Goal: Task Accomplishment & Management: Manage account settings

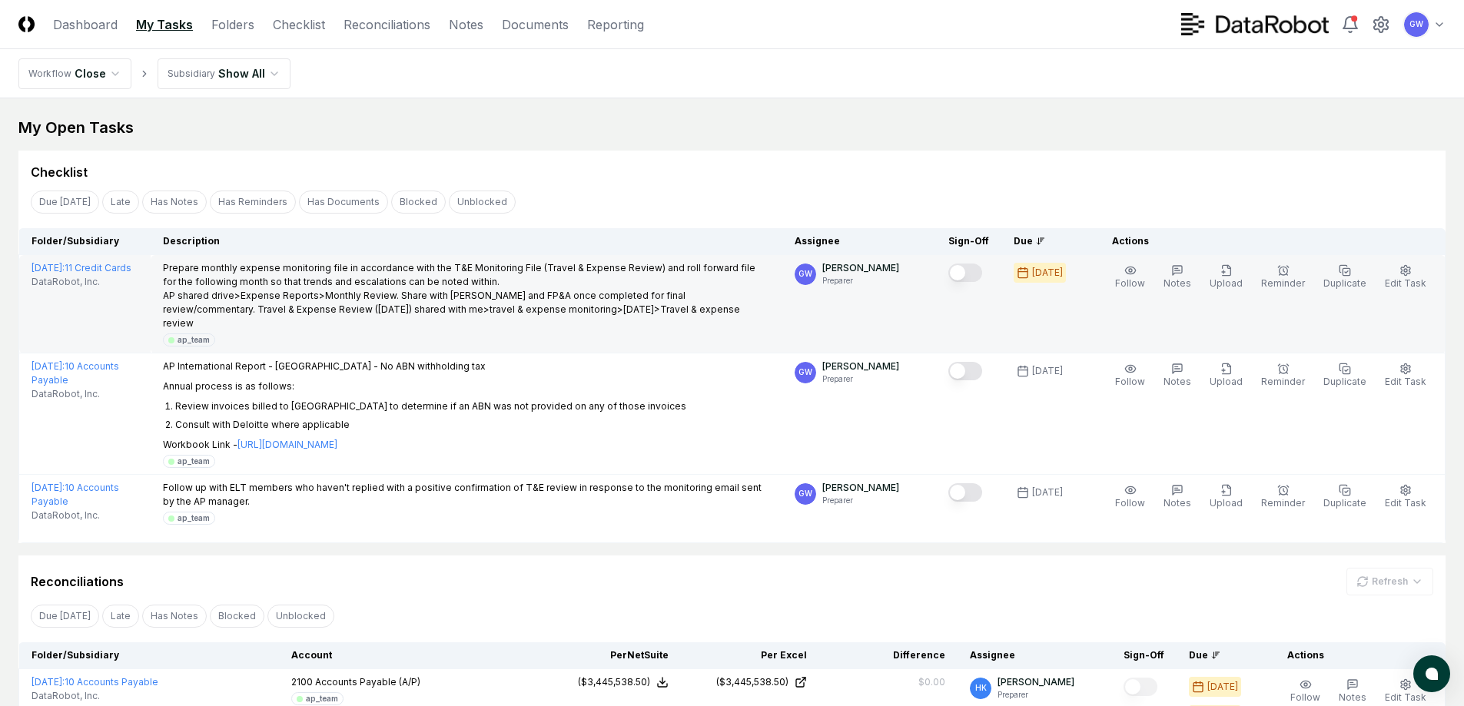
click at [978, 270] on button "Mark complete" at bounding box center [965, 273] width 34 height 18
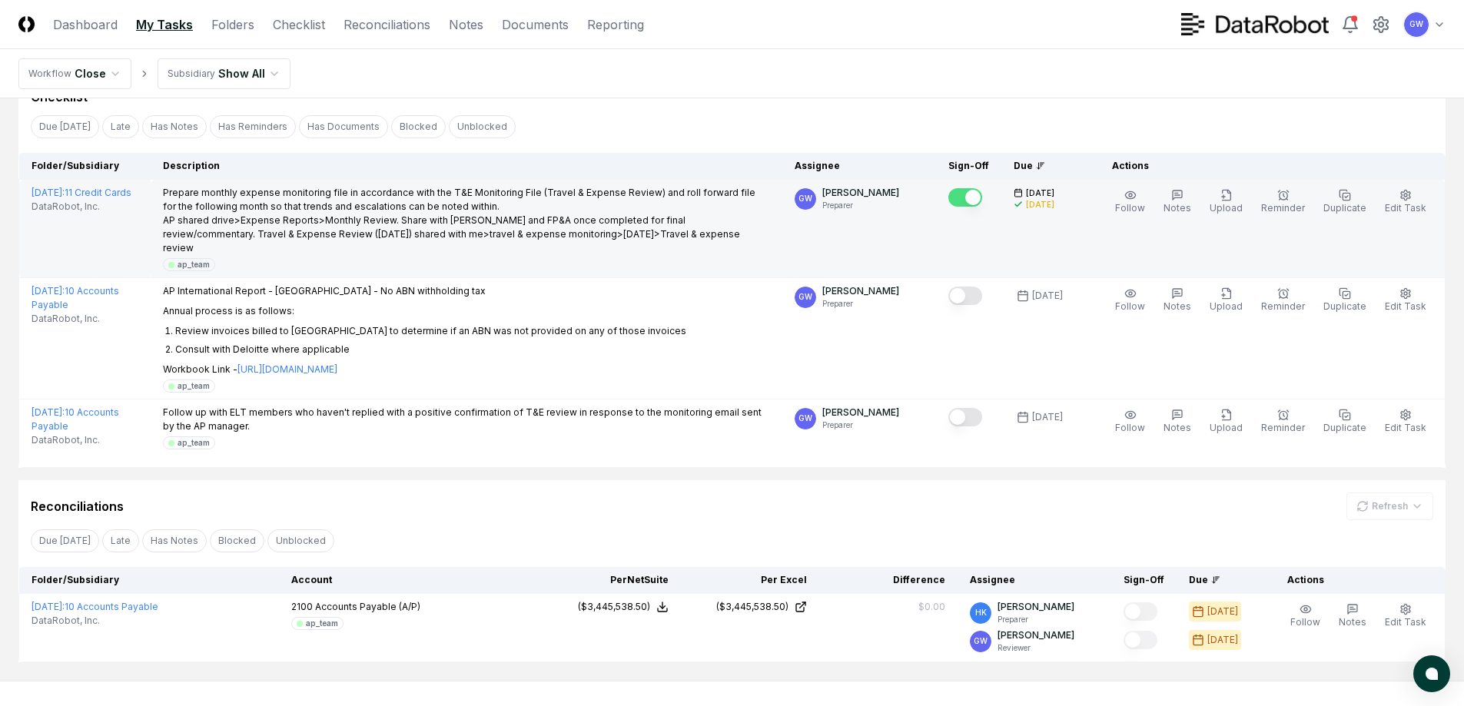
scroll to position [128, 0]
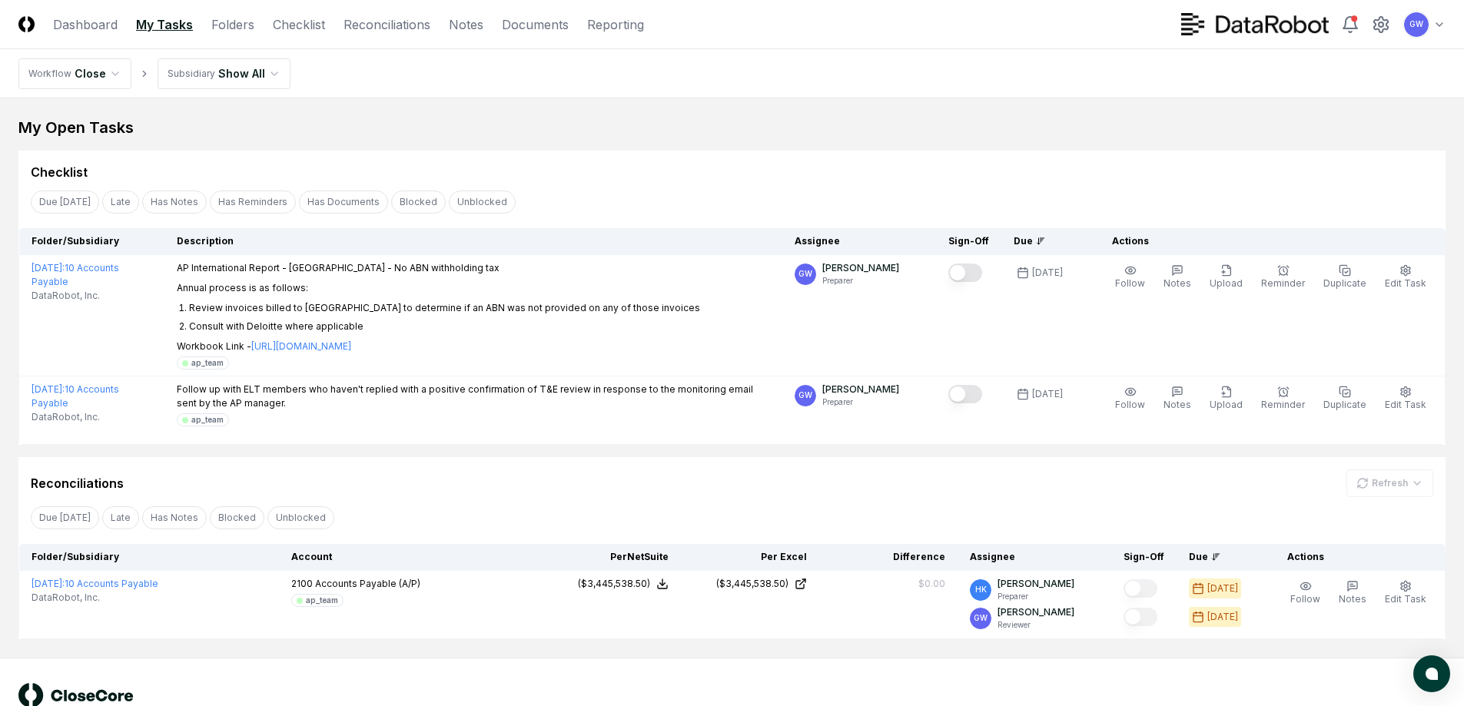
click at [211, 72] on html "CloseCore Dashboard My Tasks Folders Checklist Reconciliations Notes Documents …" at bounding box center [732, 375] width 1464 height 750
click at [83, 69] on html "CloseCore Dashboard My Tasks Folders Checklist Reconciliations Notes Documents …" at bounding box center [737, 375] width 1475 height 750
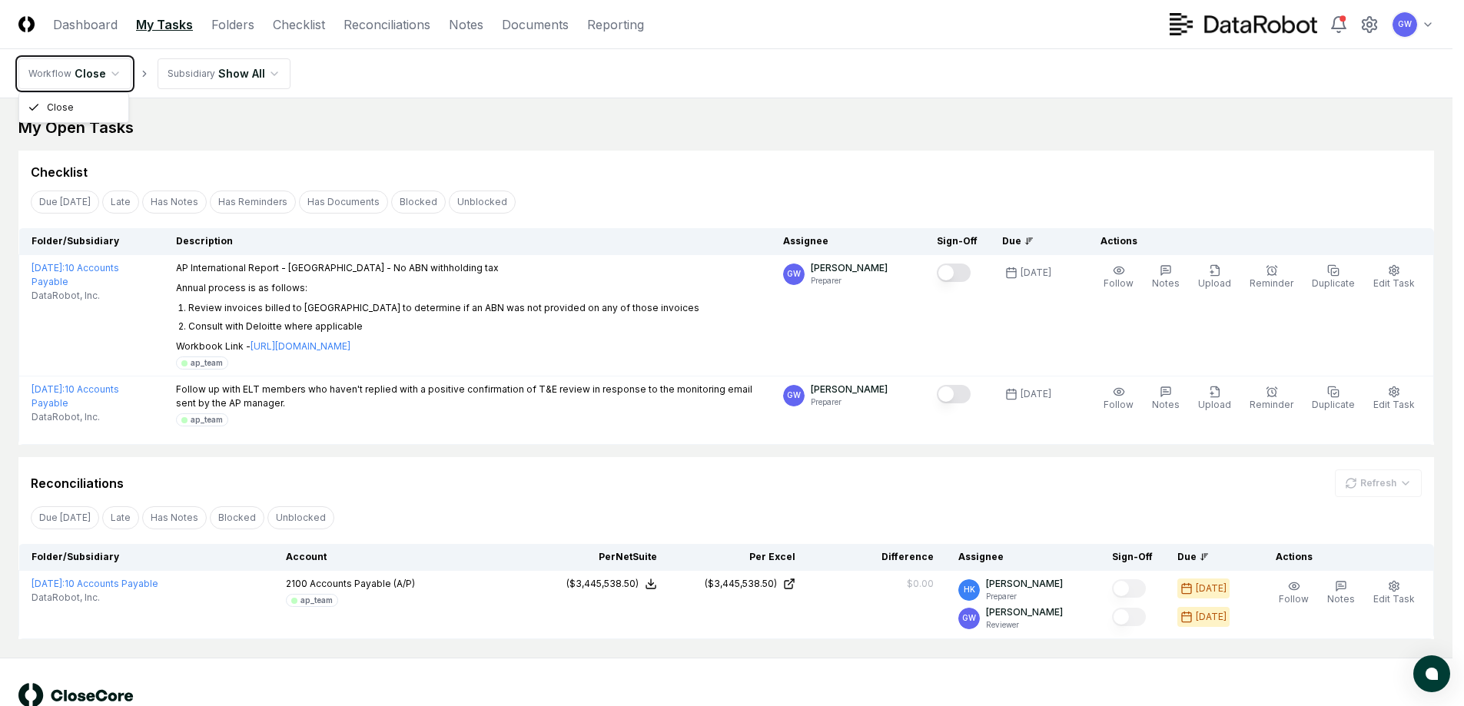
click at [83, 69] on html "CloseCore Dashboard My Tasks Folders Checklist Reconciliations Notes Documents …" at bounding box center [732, 375] width 1464 height 750
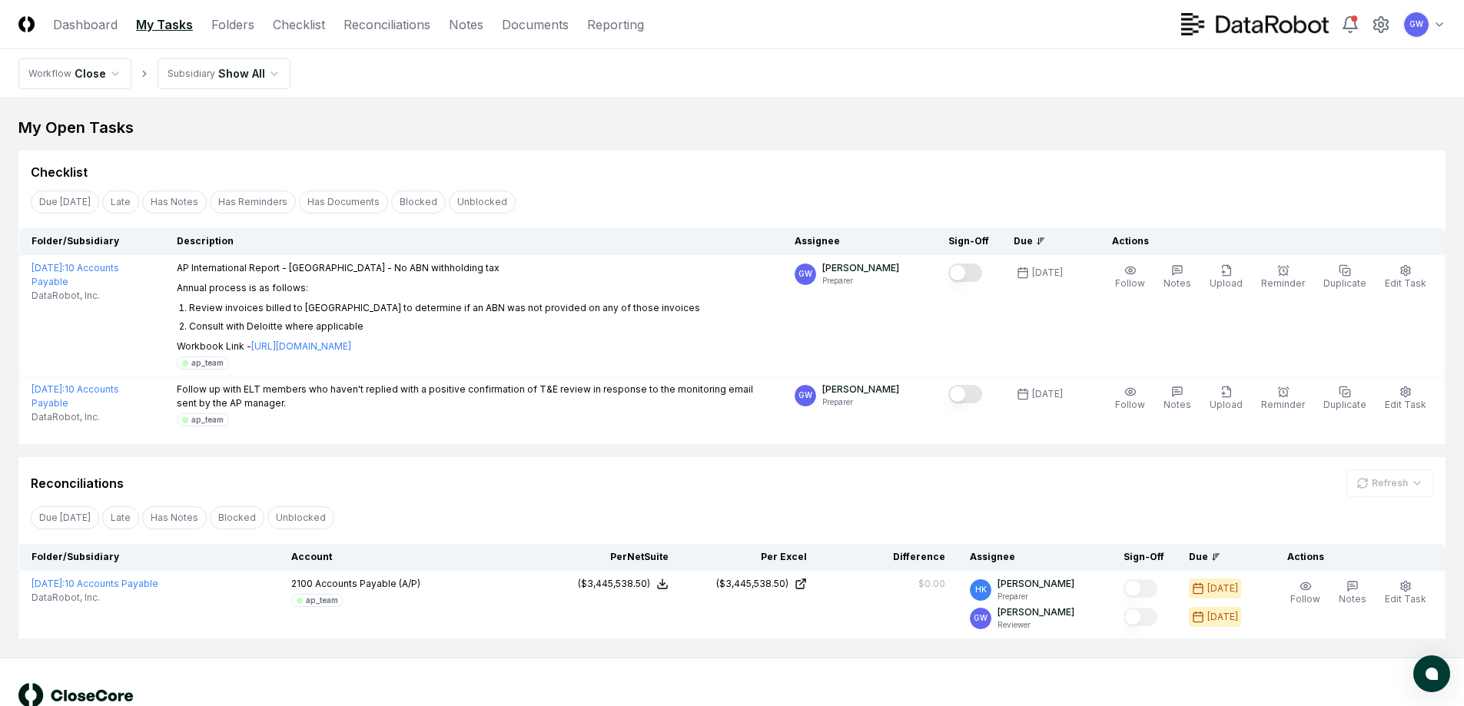
click at [171, 72] on html "CloseCore Dashboard My Tasks Folders Checklist Reconciliations Notes Documents …" at bounding box center [732, 375] width 1464 height 750
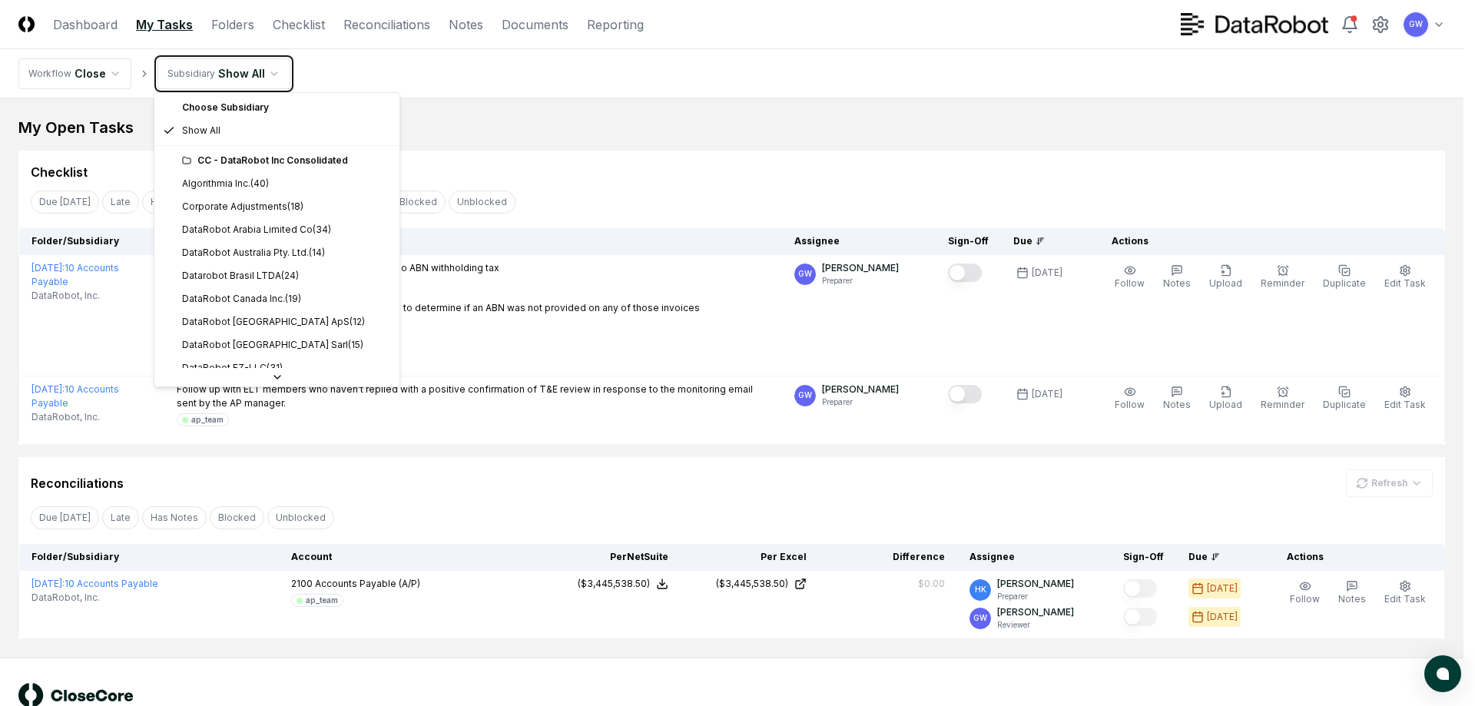
click at [172, 72] on html "CloseCore Dashboard My Tasks Folders Checklist Reconciliations Notes Documents …" at bounding box center [737, 375] width 1475 height 750
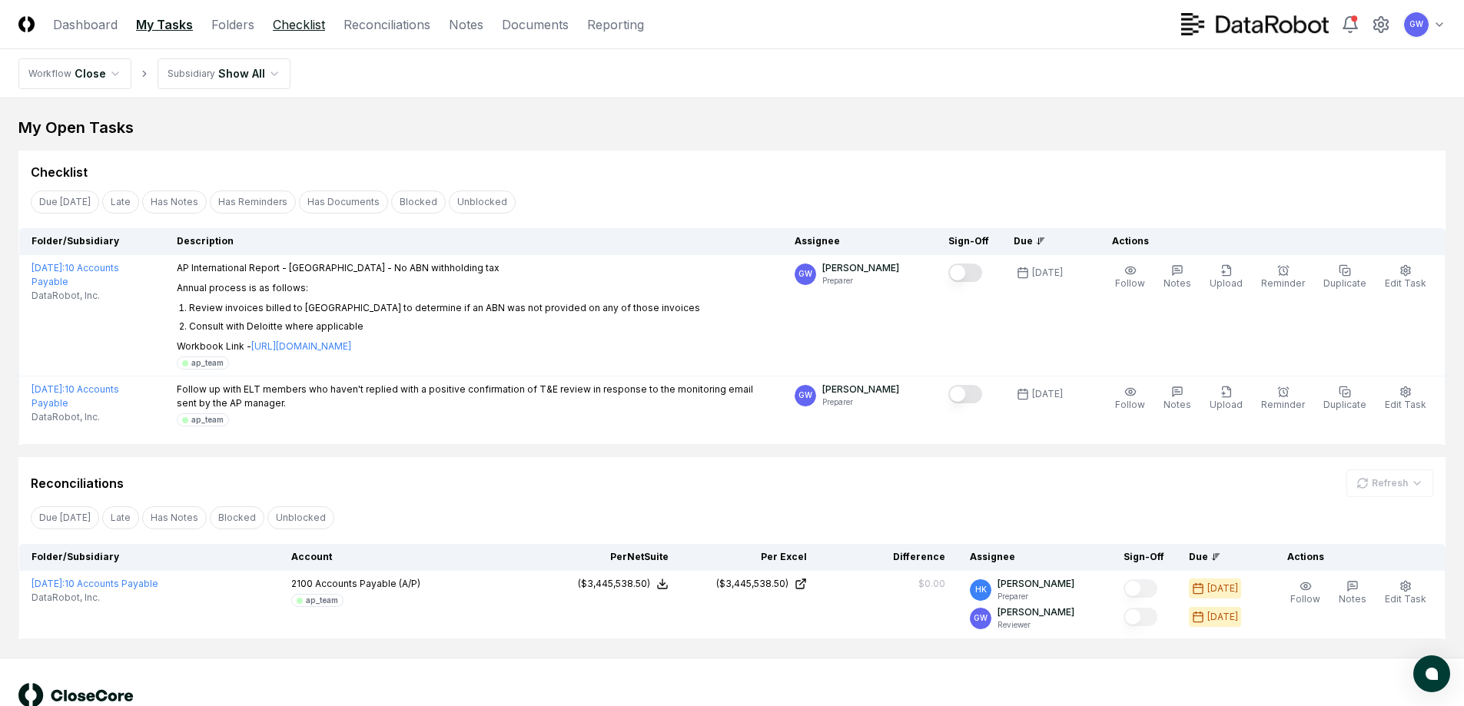
click at [310, 26] on link "Checklist" at bounding box center [299, 24] width 52 height 18
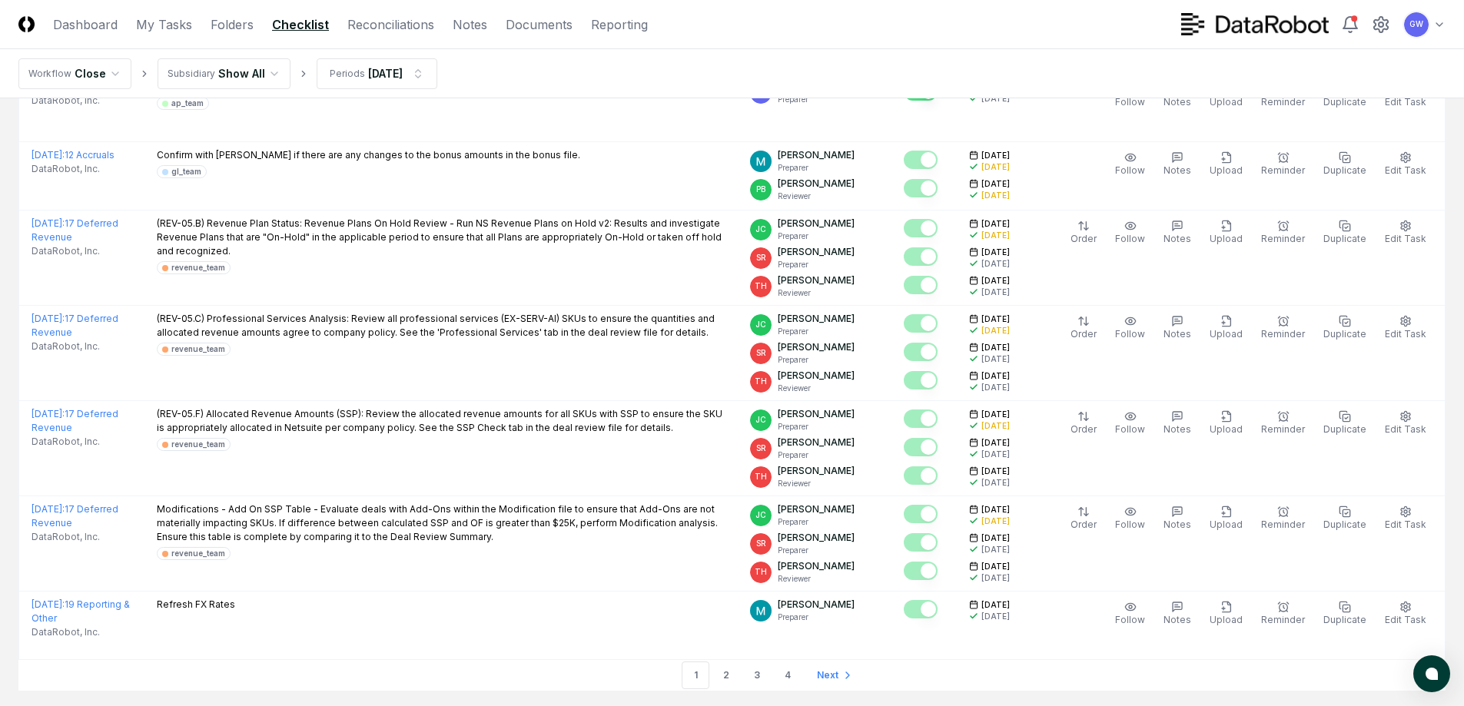
scroll to position [4287, 0]
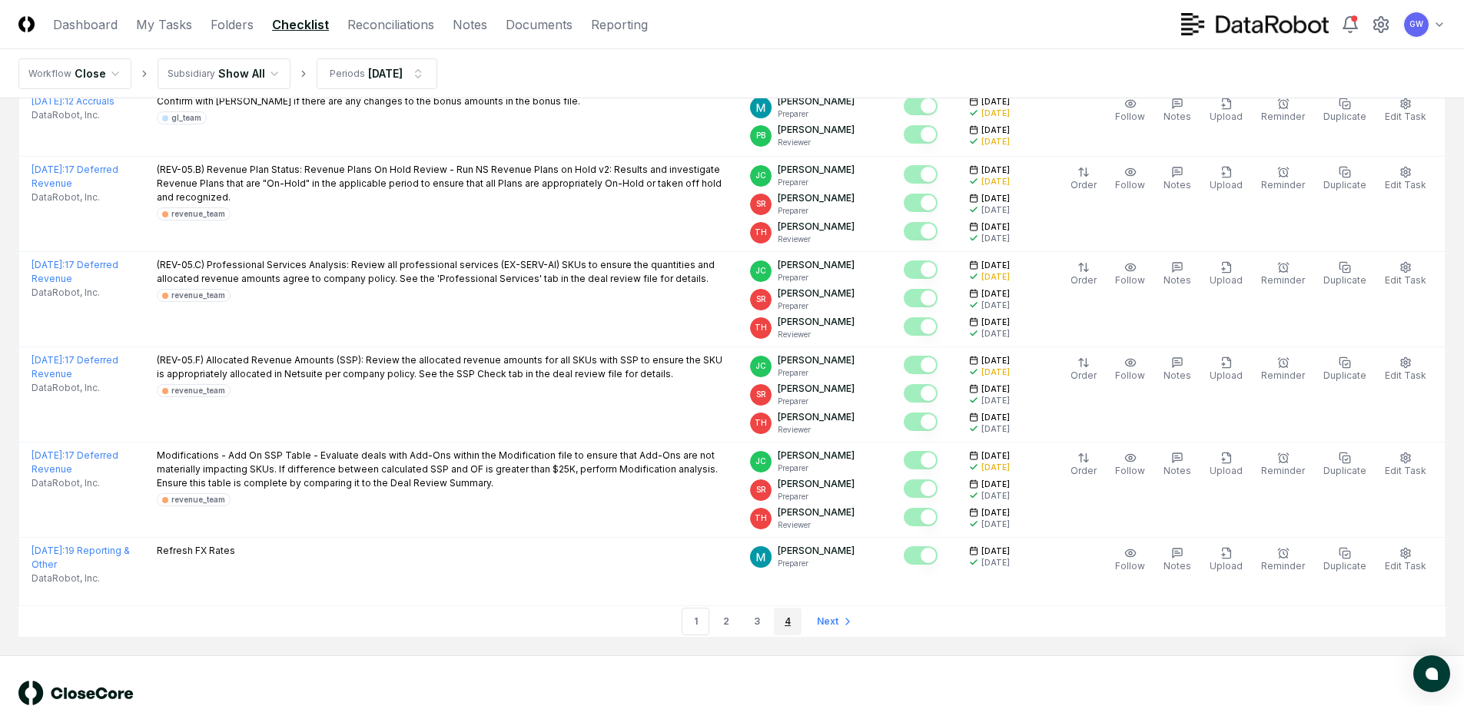
click at [788, 608] on link "4" at bounding box center [788, 622] width 28 height 28
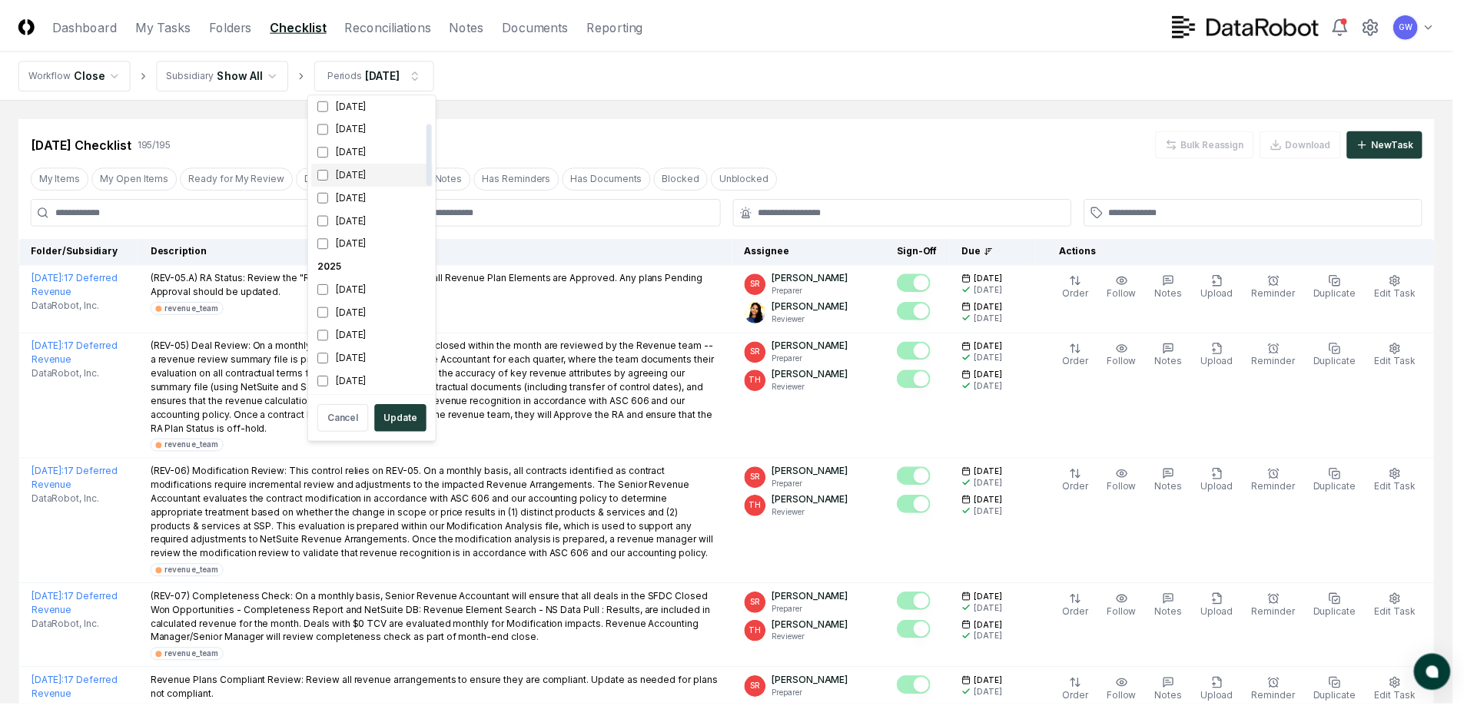
scroll to position [154, 0]
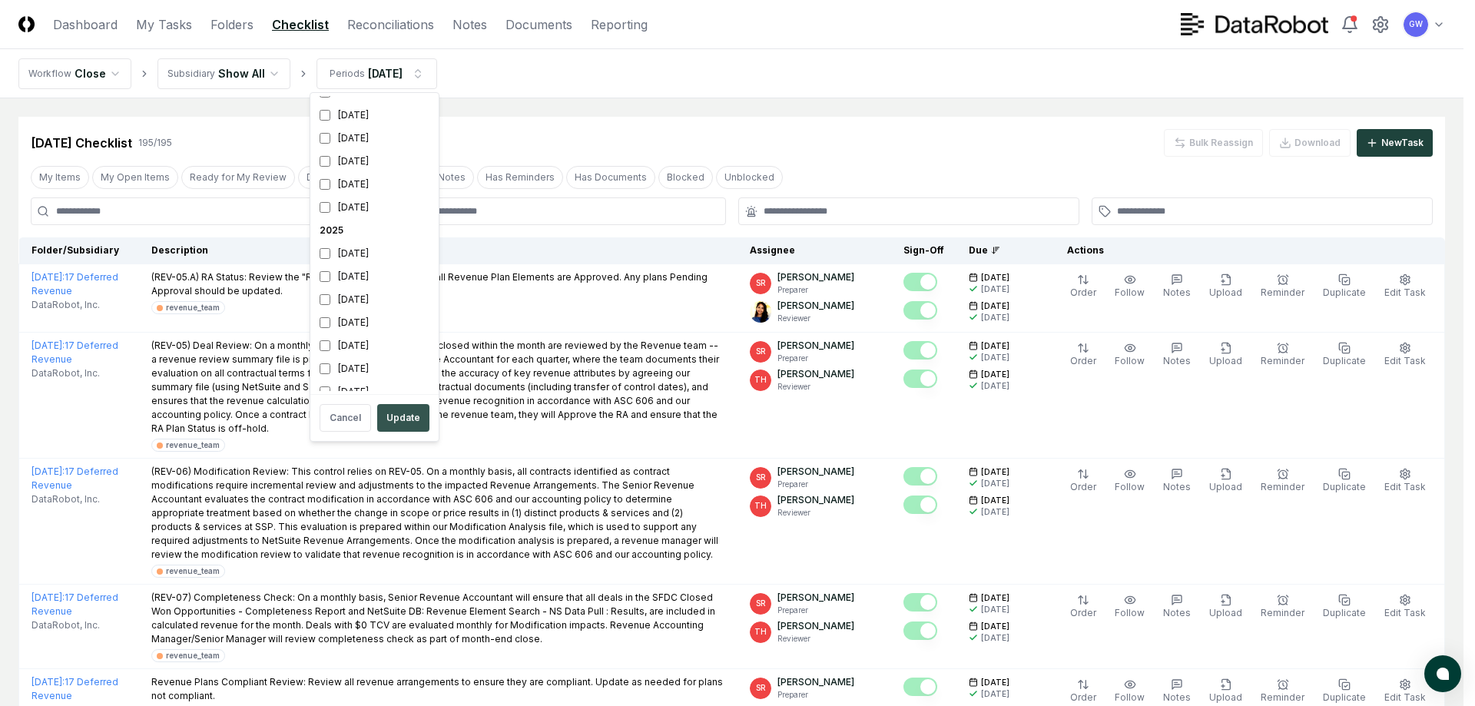
click at [403, 417] on button "Update" at bounding box center [403, 418] width 52 height 28
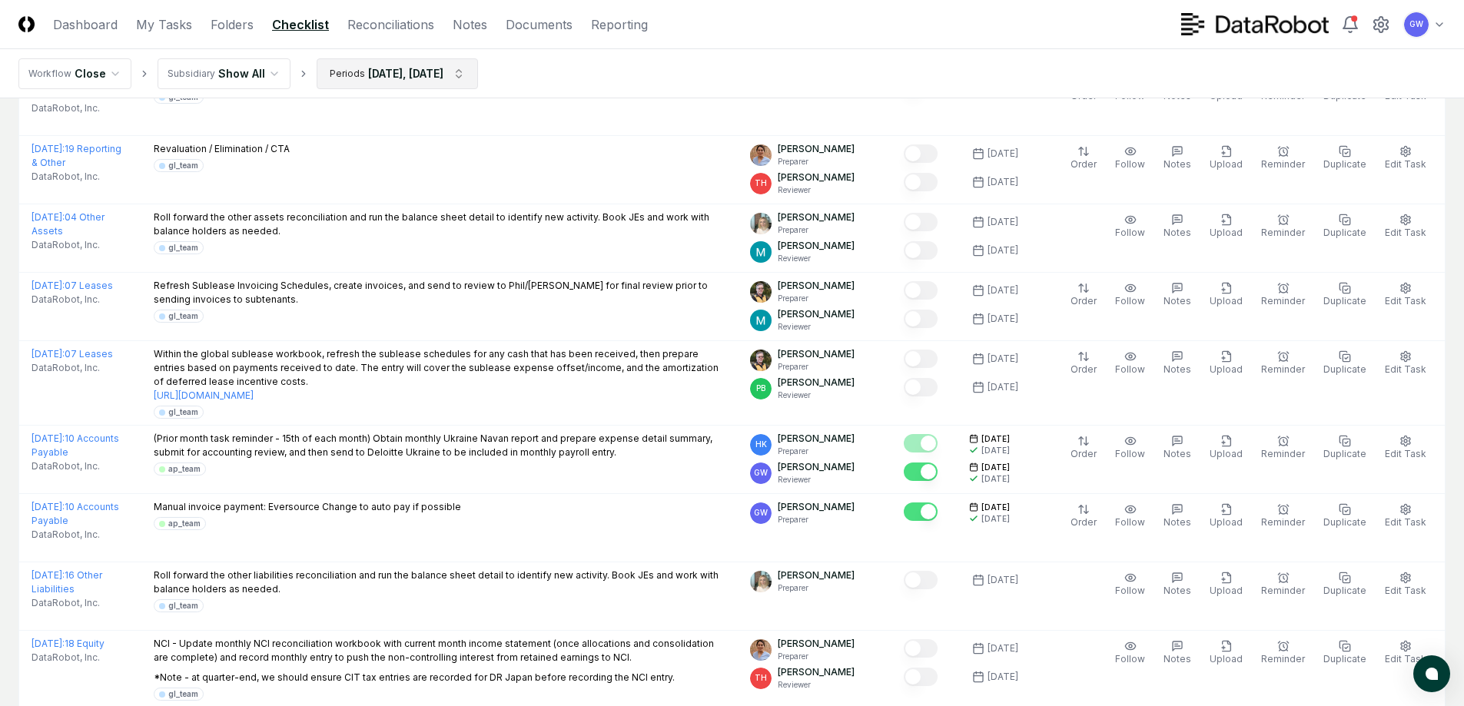
scroll to position [2460, 0]
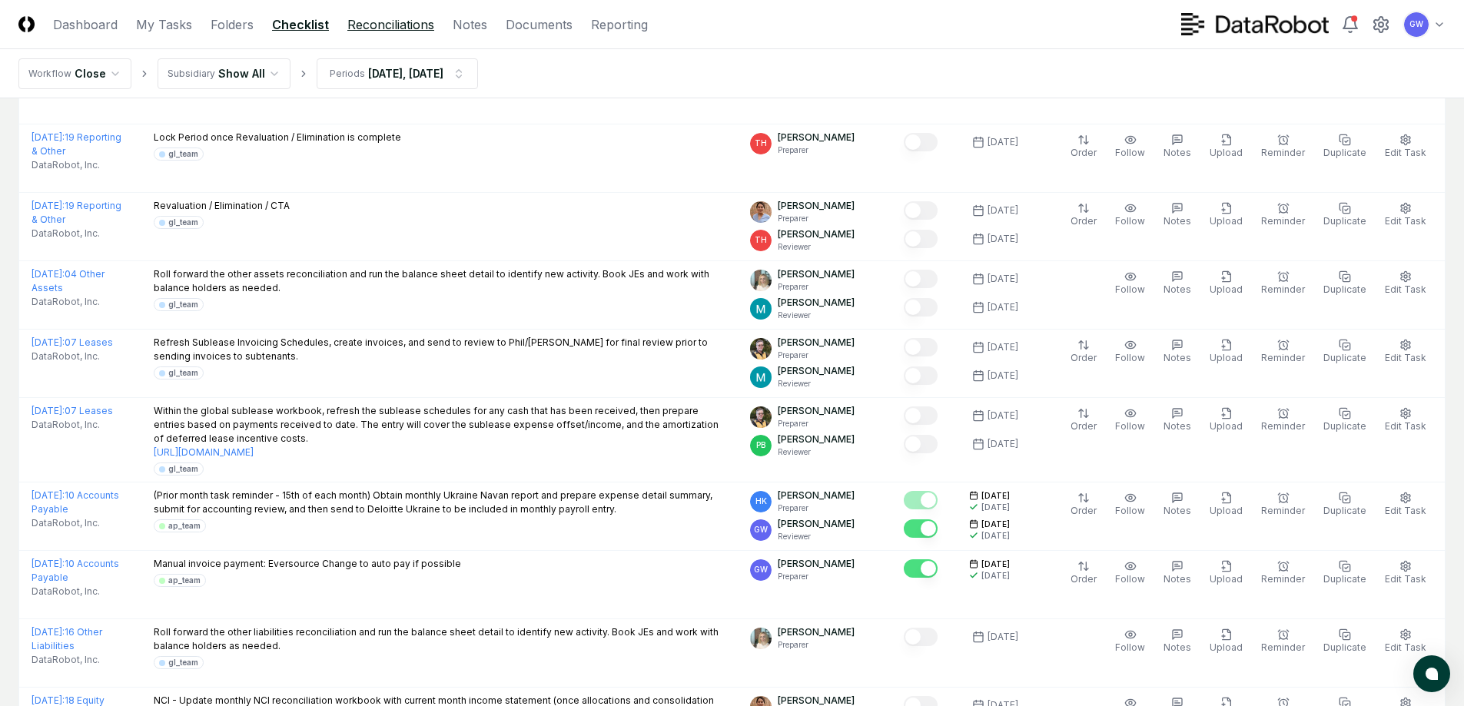
click at [401, 14] on header "CloseCore Dashboard My Tasks Folders Checklist Reconciliations Notes Documents …" at bounding box center [732, 24] width 1464 height 49
click at [393, 26] on link "Reconciliations" at bounding box center [390, 24] width 87 height 18
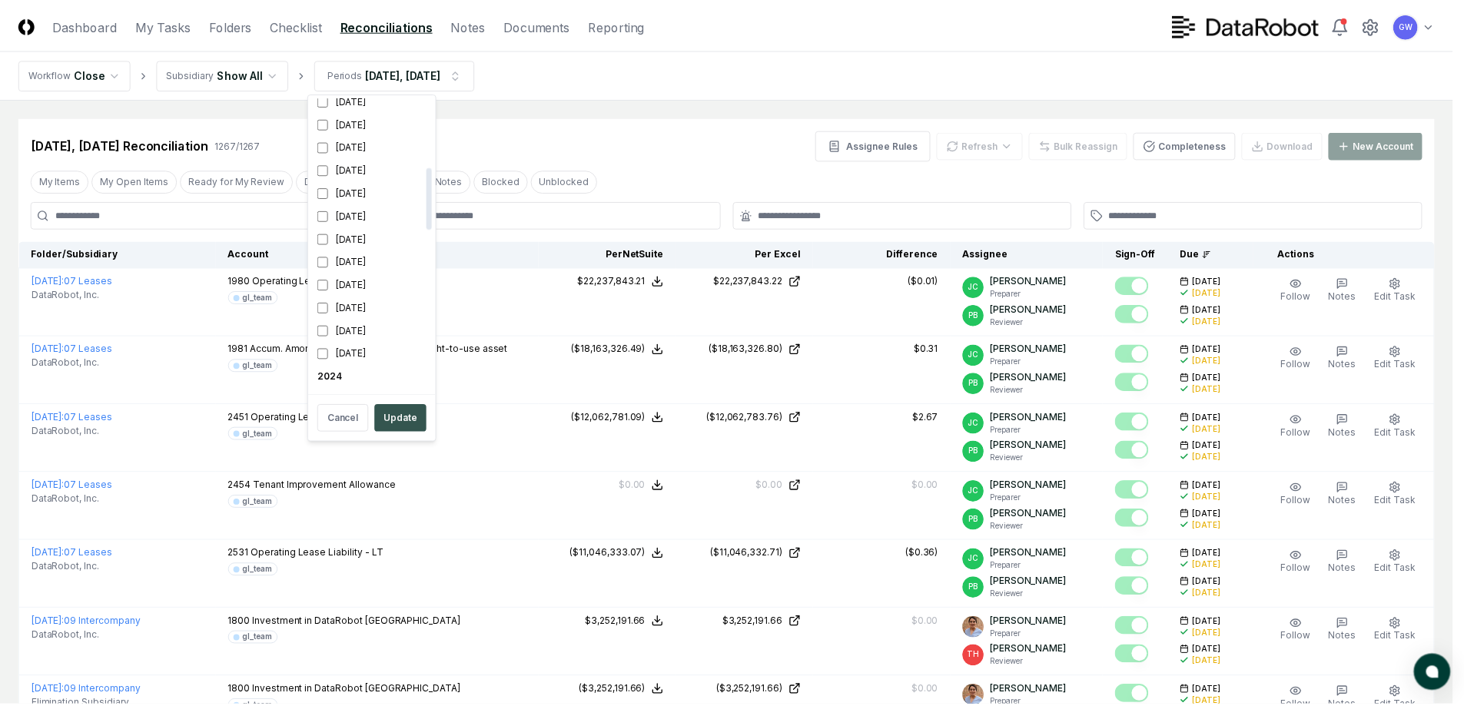
scroll to position [327, 0]
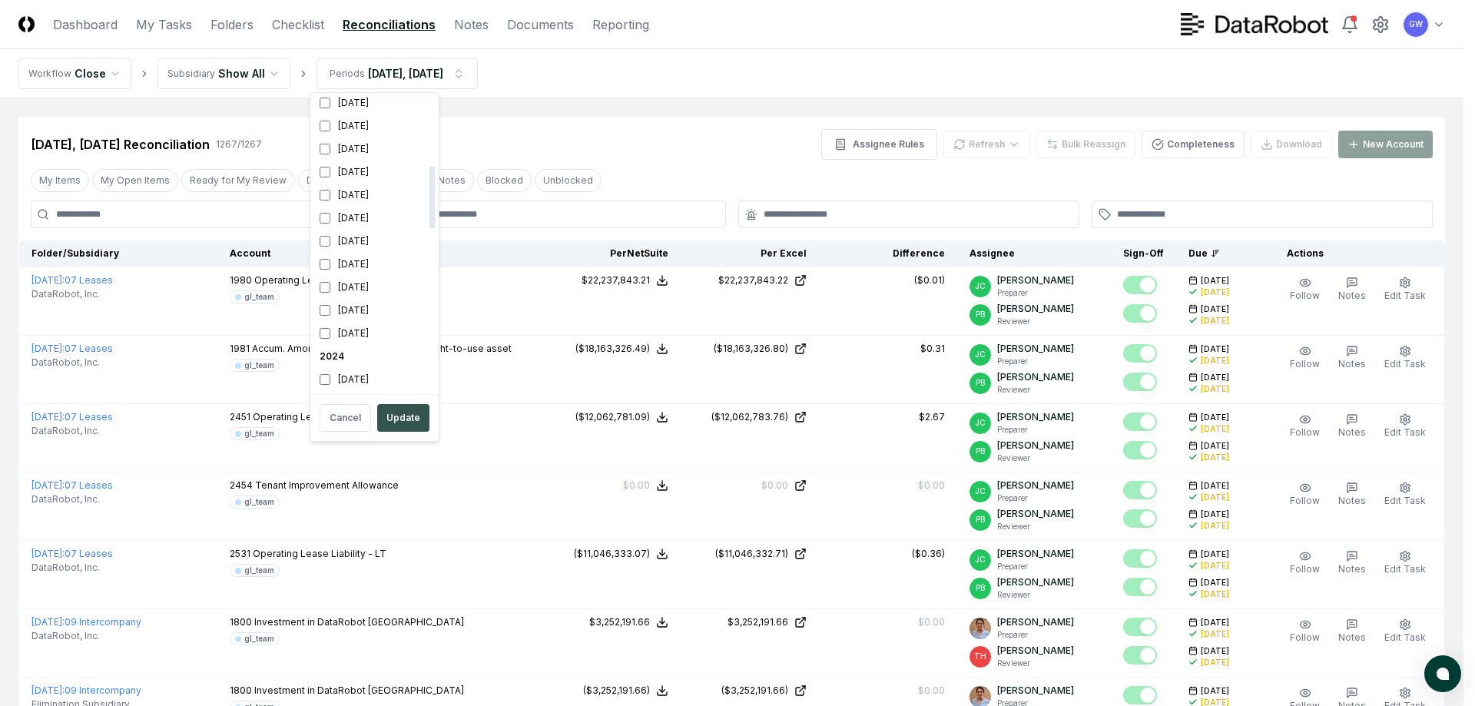
click at [406, 417] on button "Update" at bounding box center [403, 418] width 52 height 28
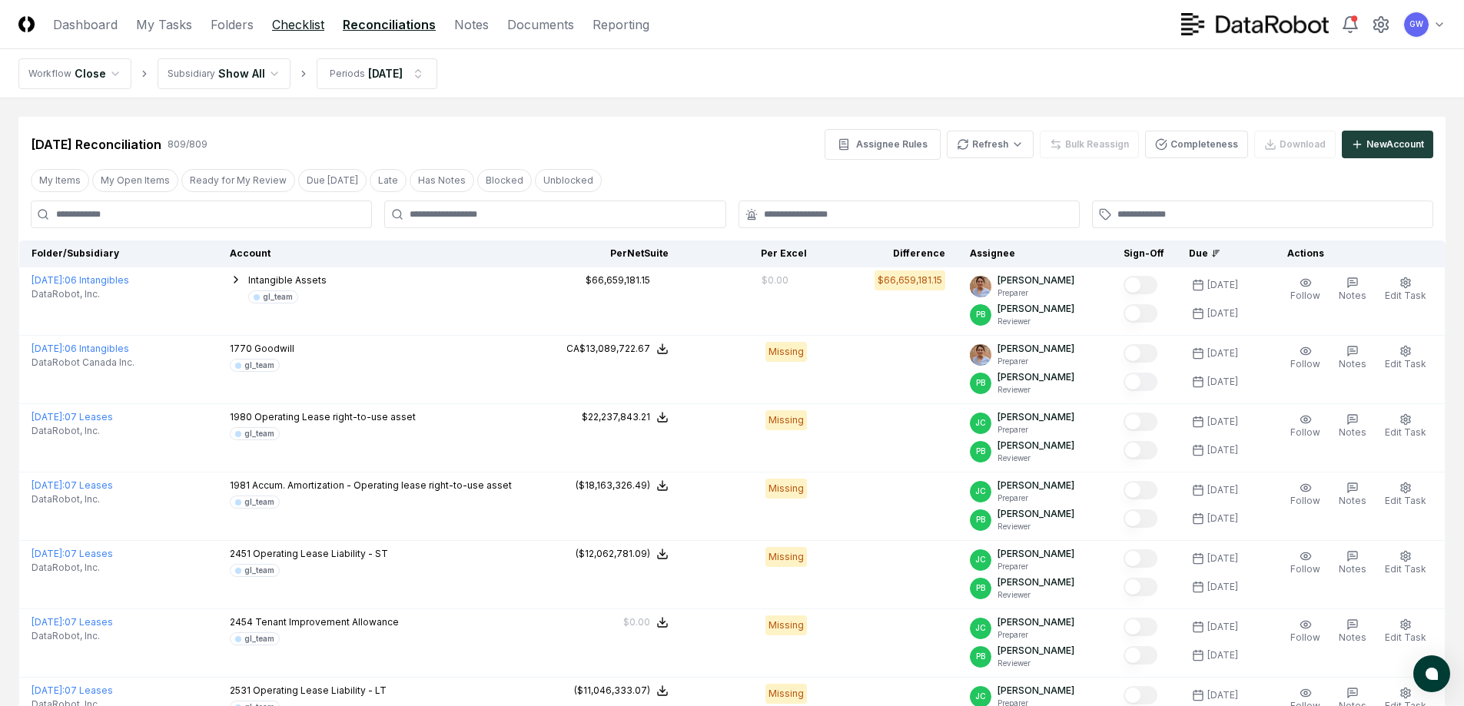
click at [294, 25] on link "Checklist" at bounding box center [298, 24] width 52 height 18
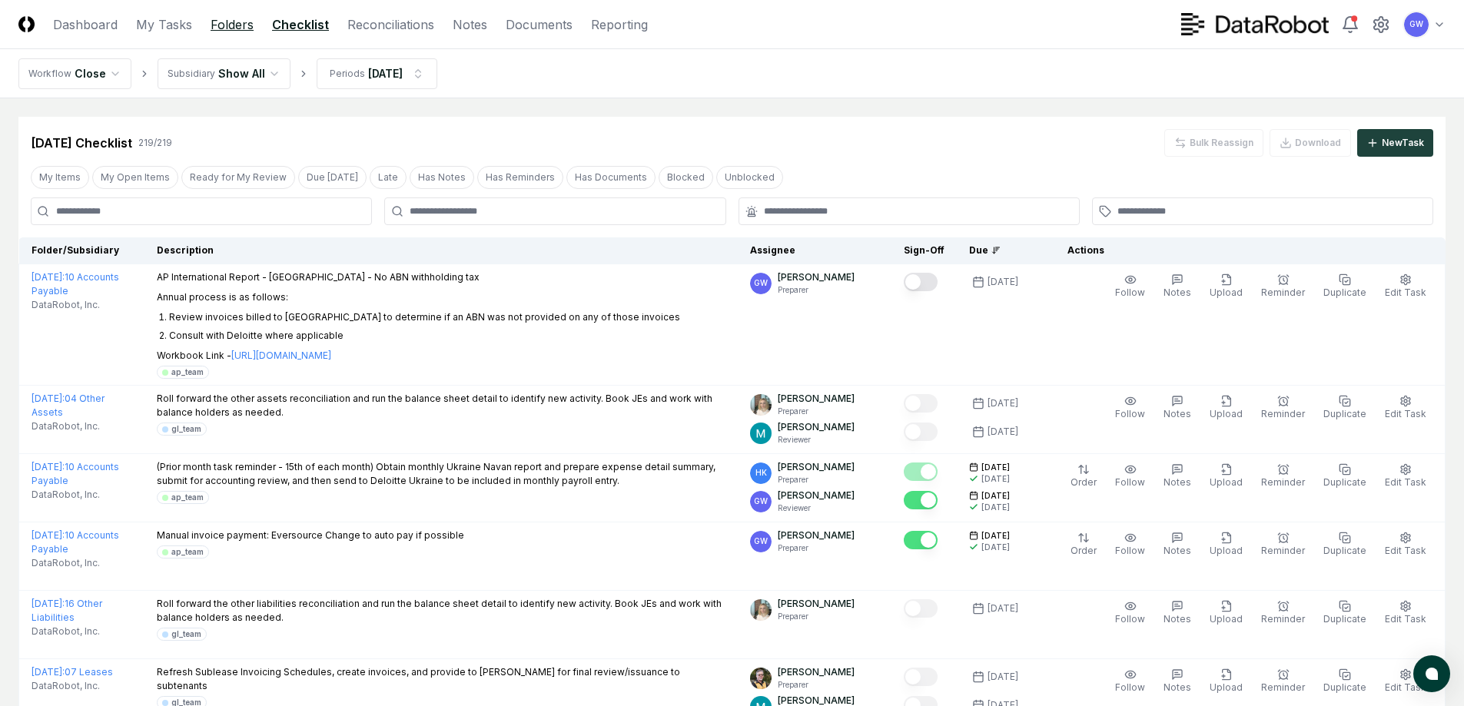
click at [241, 21] on link "Folders" at bounding box center [232, 24] width 43 height 18
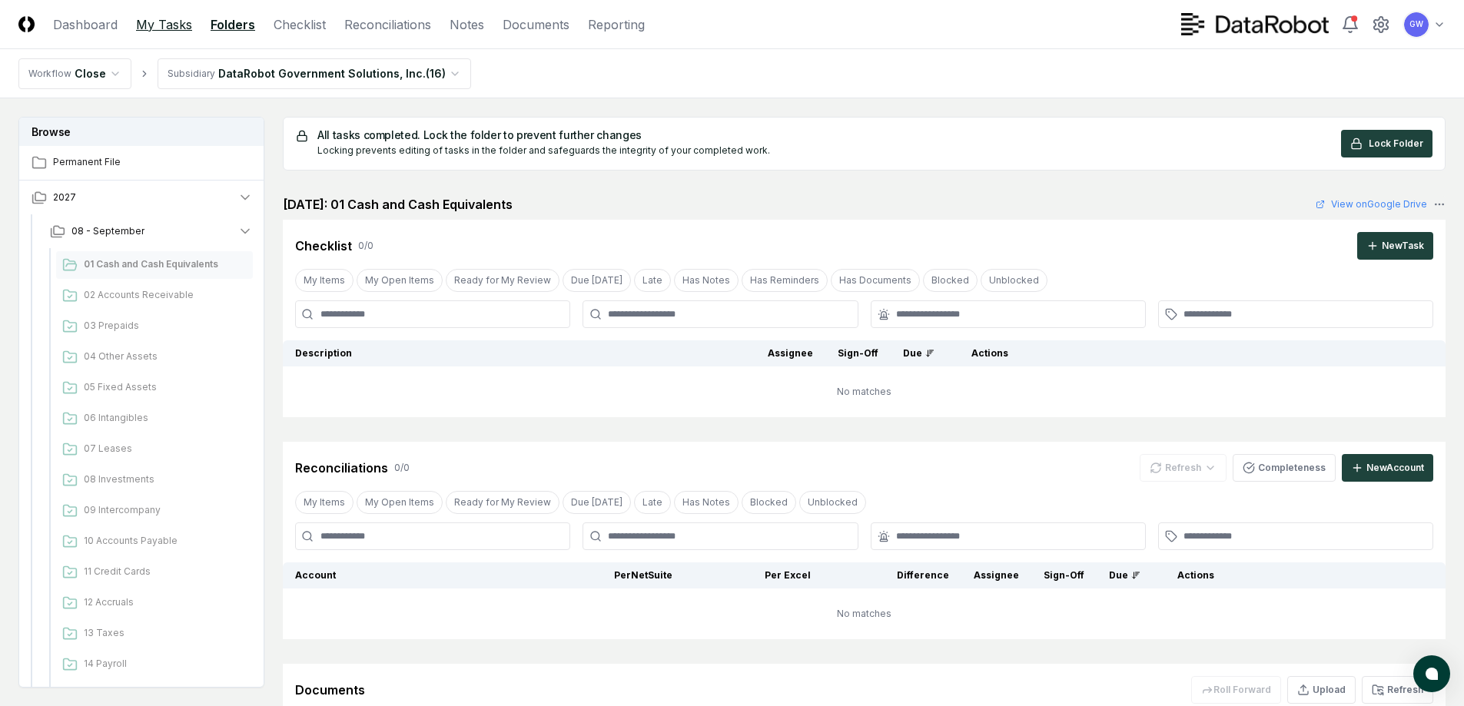
click at [173, 23] on link "My Tasks" at bounding box center [164, 24] width 56 height 18
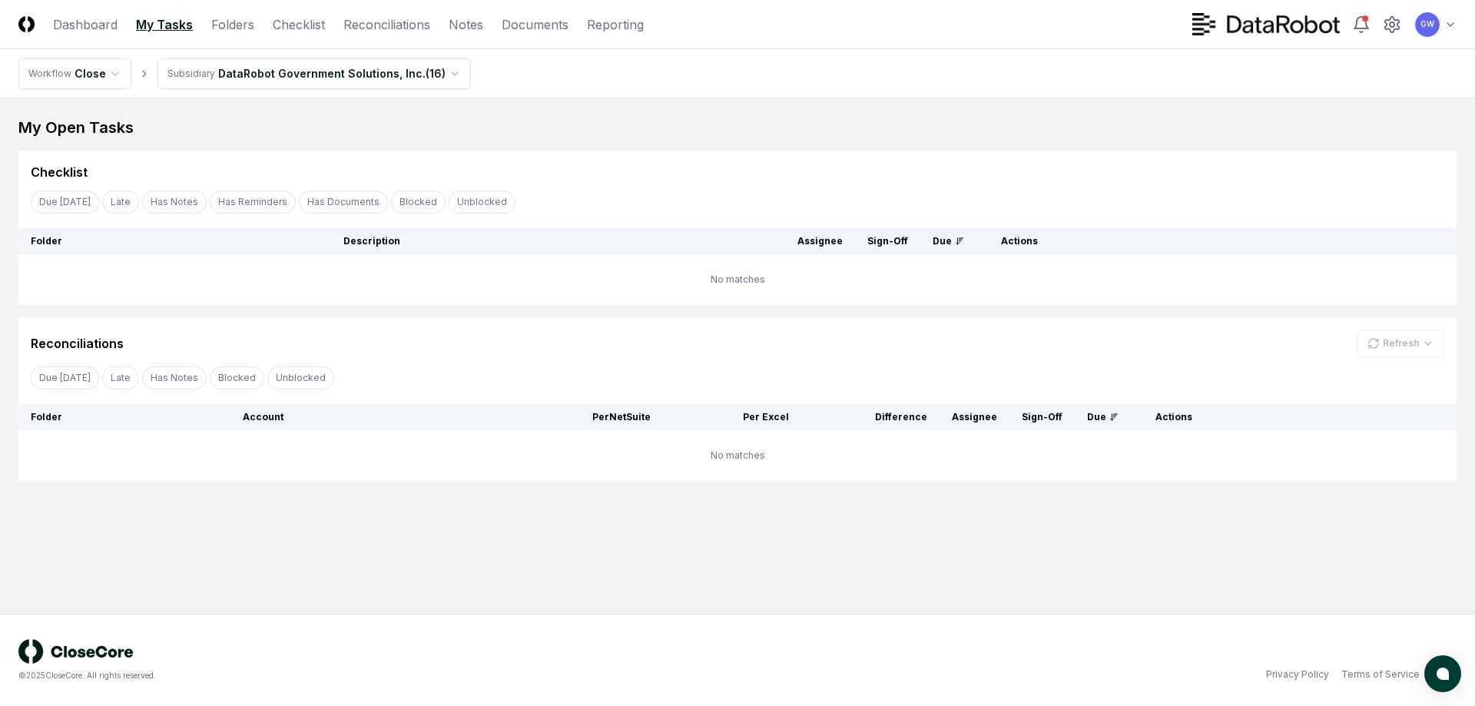
click at [313, 70] on html "CloseCore Dashboard My Tasks Folders Checklist Reconciliations Notes Documents …" at bounding box center [737, 353] width 1475 height 706
